Goal: Transaction & Acquisition: Subscribe to service/newsletter

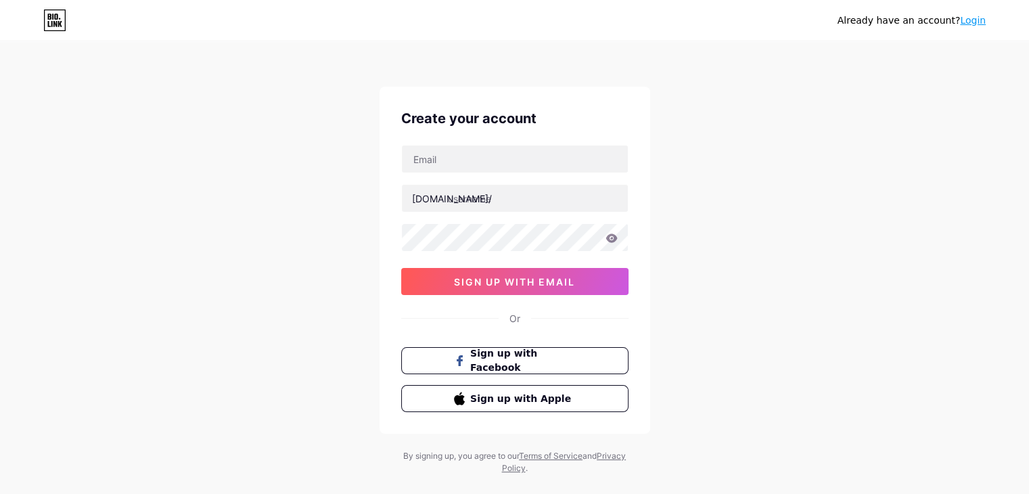
type input "[EMAIL_ADDRESS][DOMAIN_NAME]"
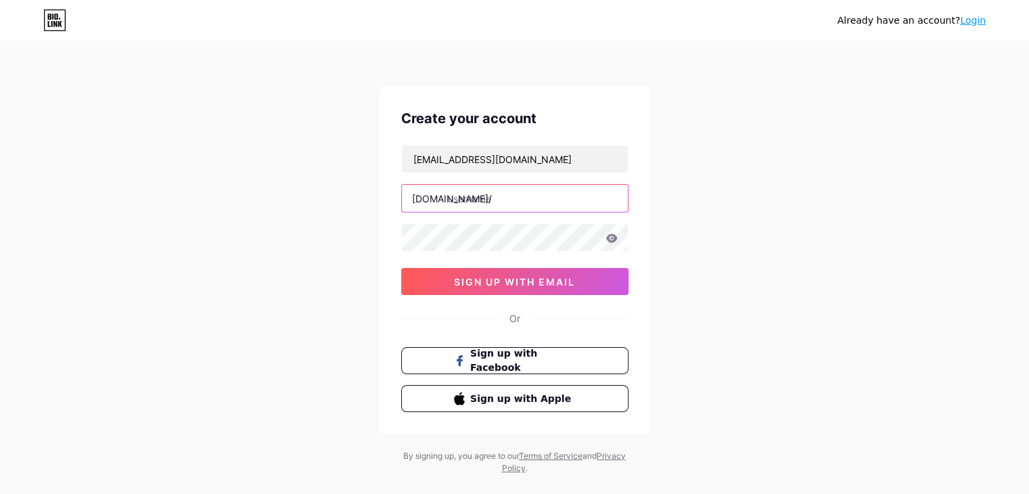
click at [503, 199] on input "text" at bounding box center [515, 198] width 226 height 27
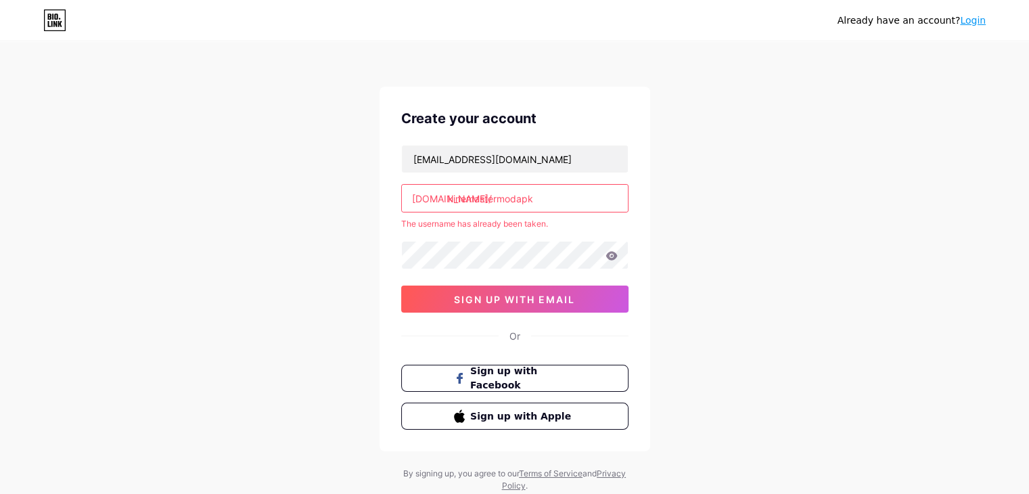
click at [542, 193] on input "kinemastermodapk" at bounding box center [515, 198] width 226 height 27
click at [549, 196] on input "kinemastermod" at bounding box center [515, 198] width 226 height 27
click at [507, 207] on input "kinemaster" at bounding box center [515, 198] width 226 height 27
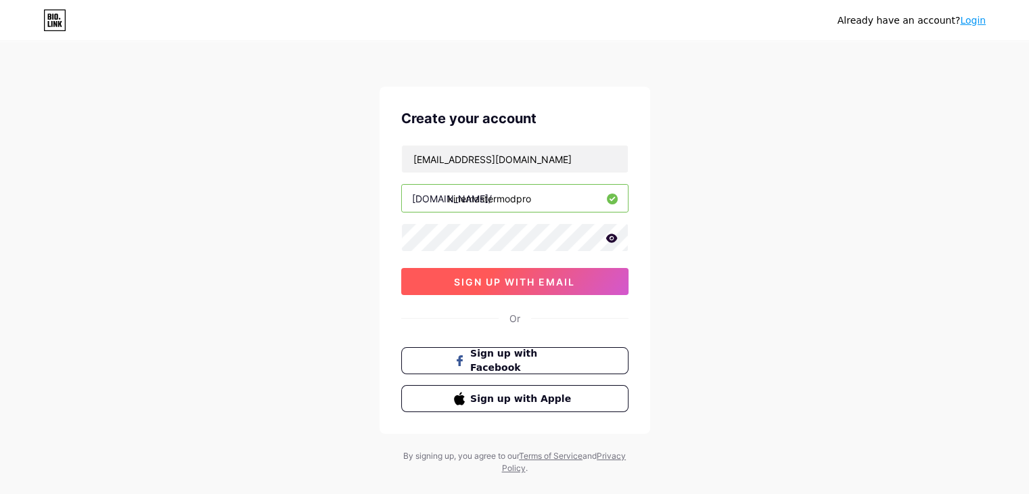
type input "kinemastermodpro"
click at [507, 285] on span "sign up with email" at bounding box center [514, 281] width 121 height 11
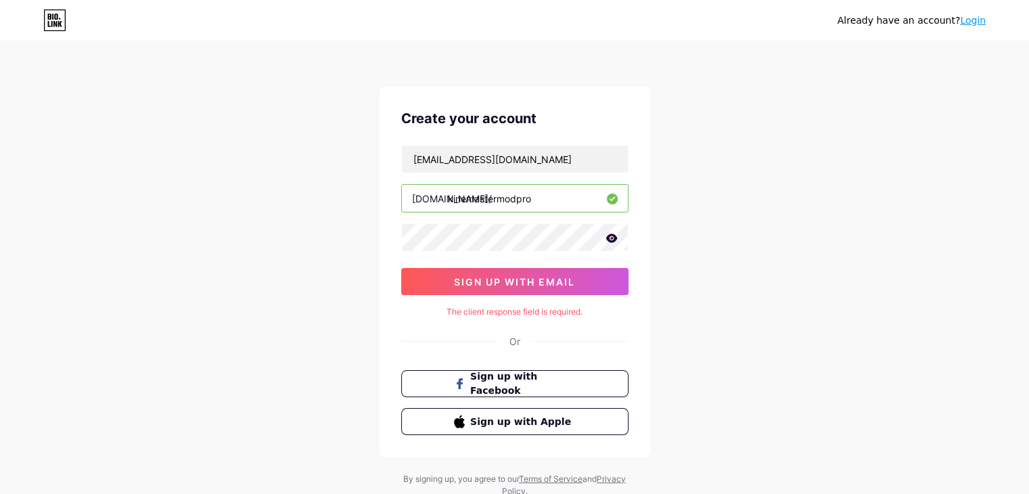
click at [607, 233] on icon at bounding box center [611, 237] width 12 height 9
